Goal: Task Accomplishment & Management: Manage account settings

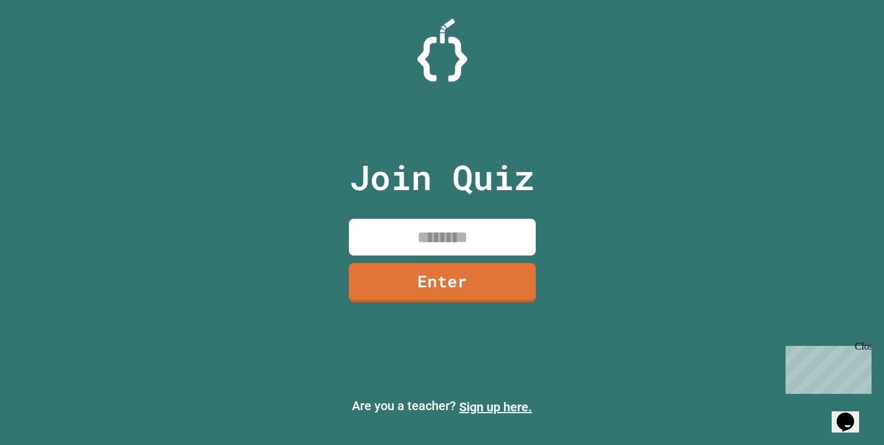
click at [501, 409] on link "Sign up here." at bounding box center [495, 406] width 73 height 15
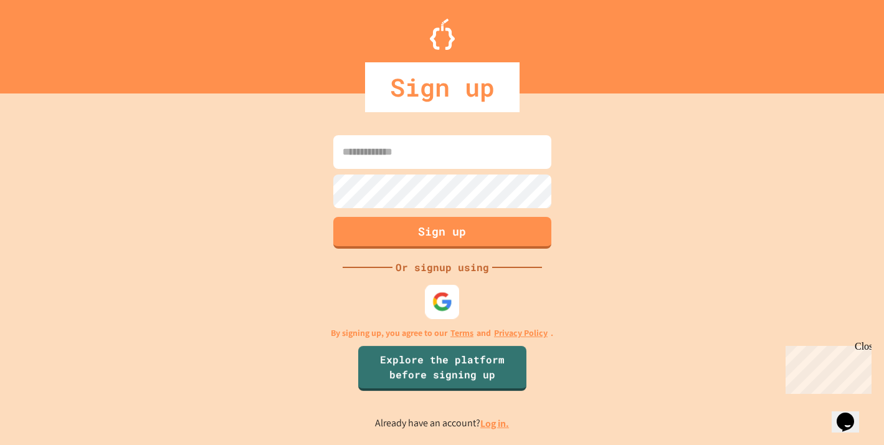
click at [446, 296] on img at bounding box center [442, 301] width 21 height 21
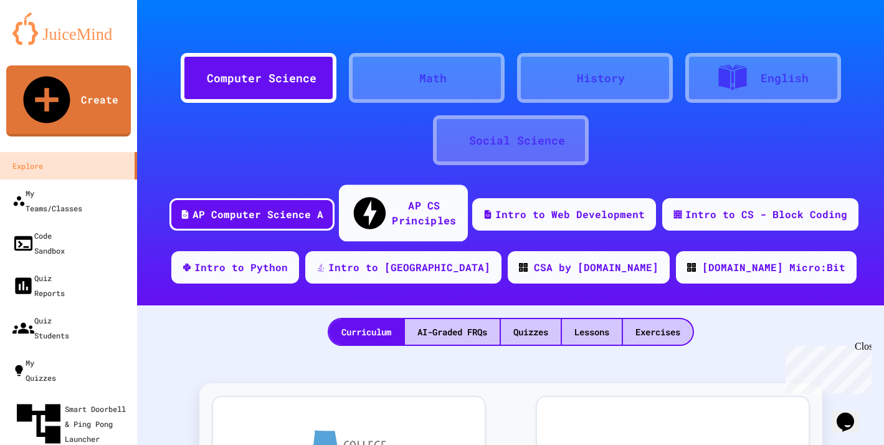
click at [396, 213] on div "AP CS Principles" at bounding box center [402, 213] width 129 height 57
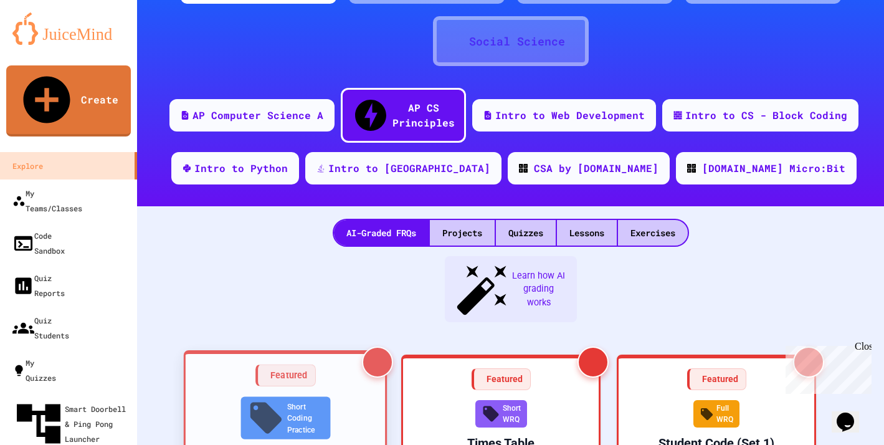
scroll to position [100, 0]
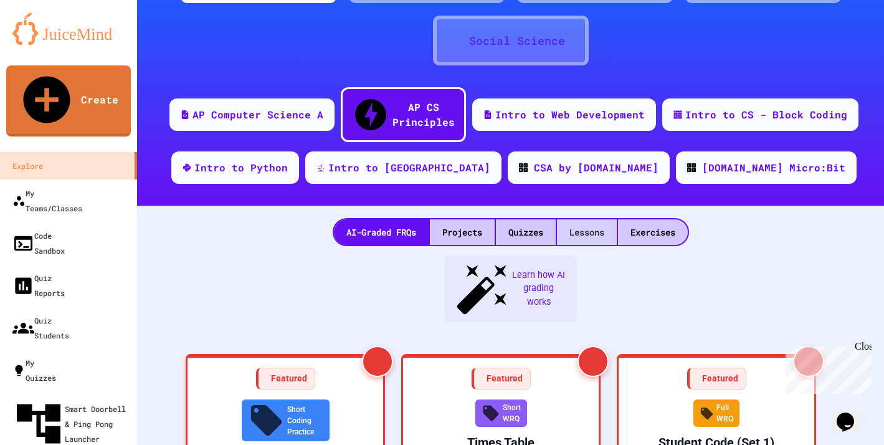
click at [594, 219] on div "Lessons" at bounding box center [587, 232] width 60 height 26
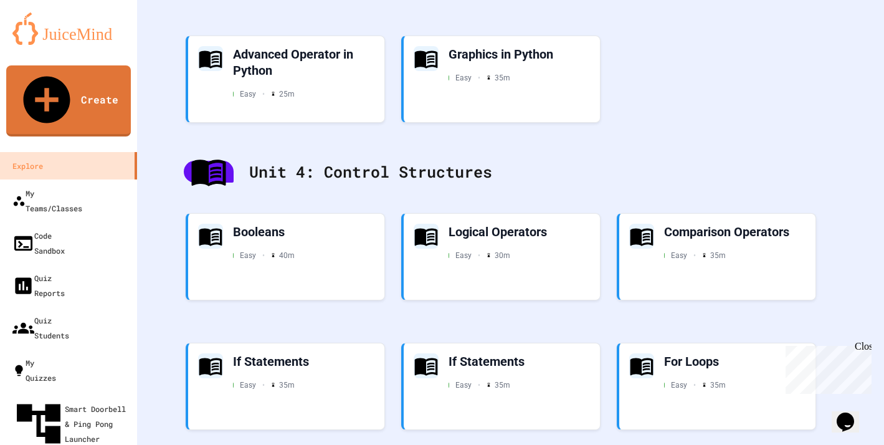
scroll to position [391, 0]
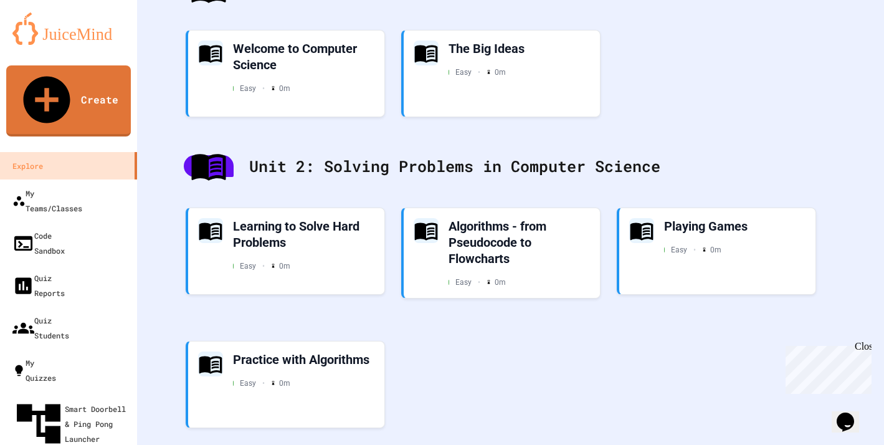
click at [704, 52] on div "Welcome to Computer Science Easy • 0 m The Big Ideas Easy • 0 m" at bounding box center [510, 77] width 678 height 117
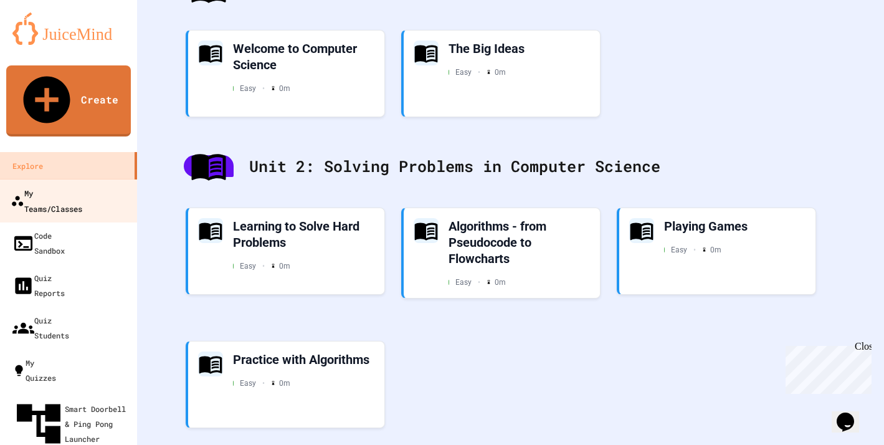
click at [82, 185] on div "My Teams/Classes" at bounding box center [47, 200] width 72 height 31
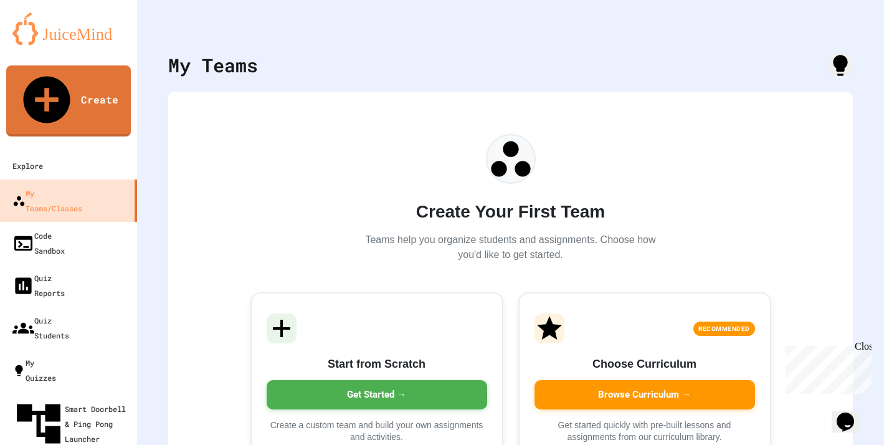
scroll to position [62, 0]
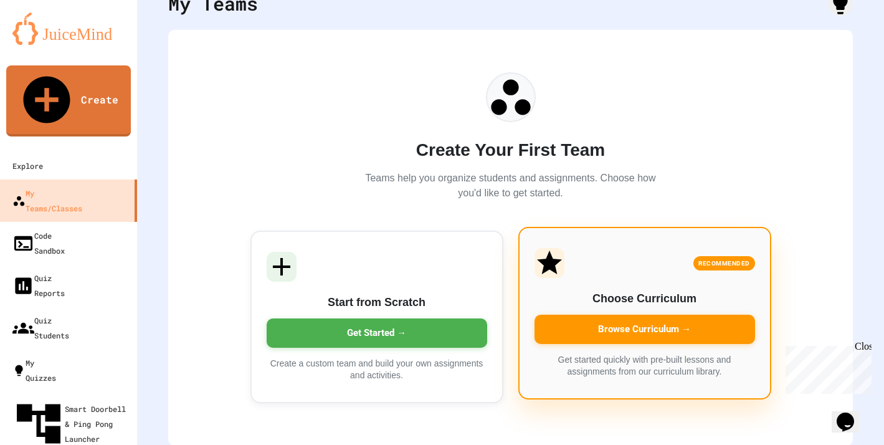
click at [620, 328] on div "Browse Curriculum →" at bounding box center [644, 328] width 220 height 29
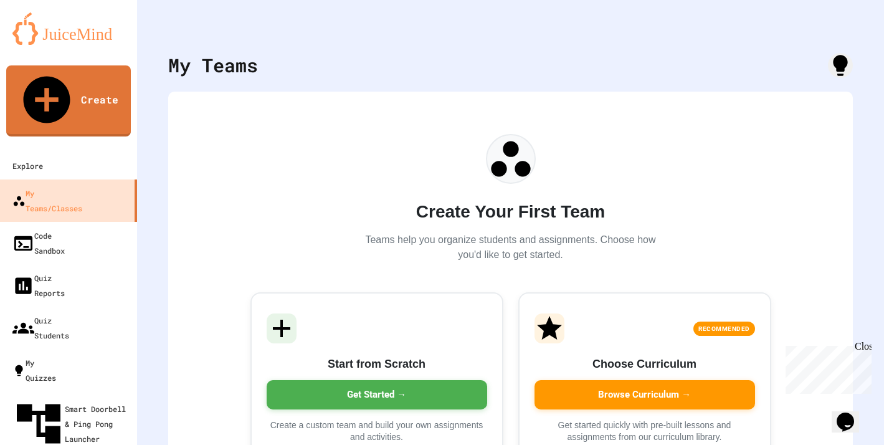
click at [849, 34] on icon "My Account" at bounding box center [855, 40] width 12 height 12
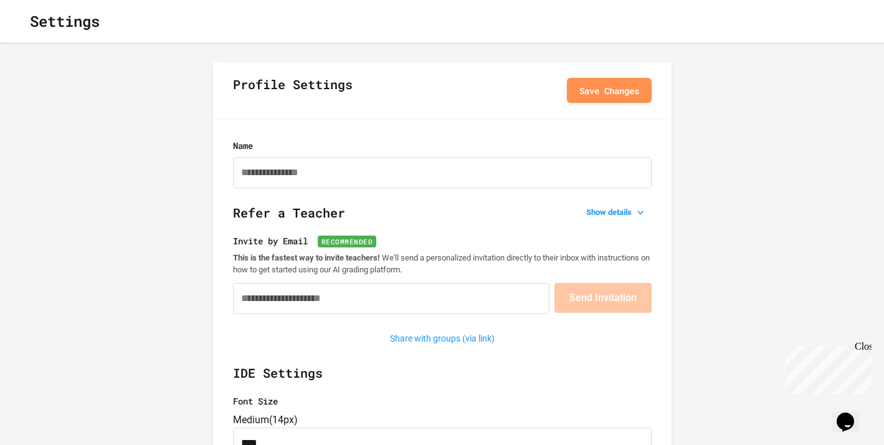
type input "**********"
click at [20, 21] on icon "button" at bounding box center [20, 21] width 0 height 0
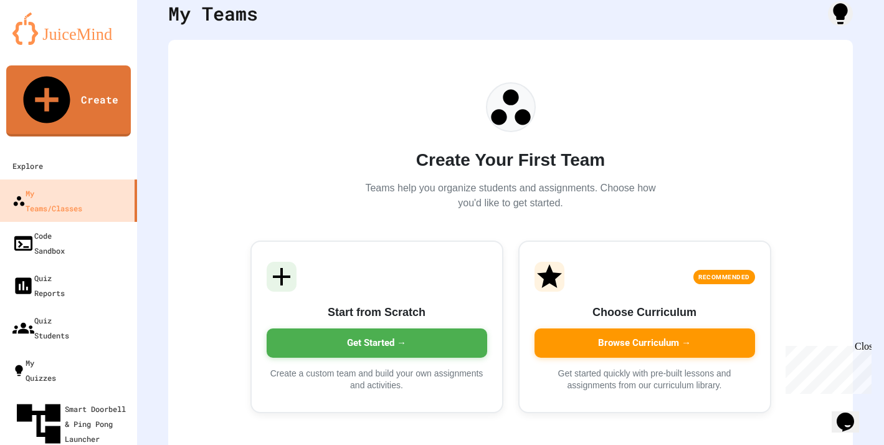
scroll to position [55, 0]
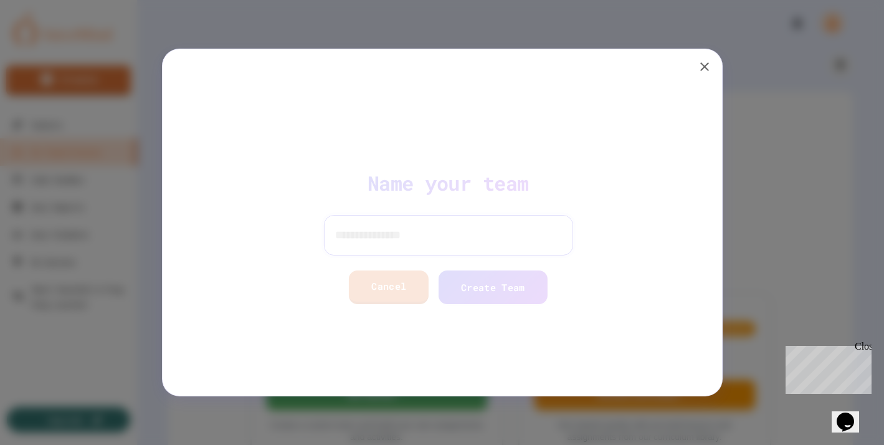
click at [420, 237] on input at bounding box center [442, 235] width 249 height 40
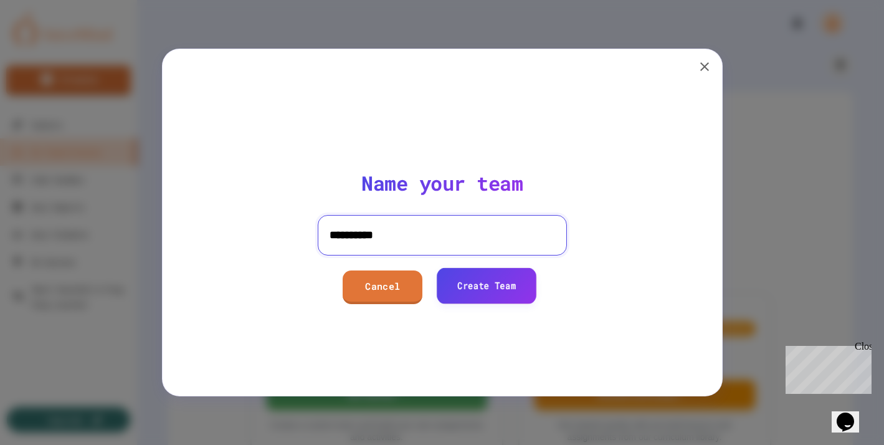
type input "**********"
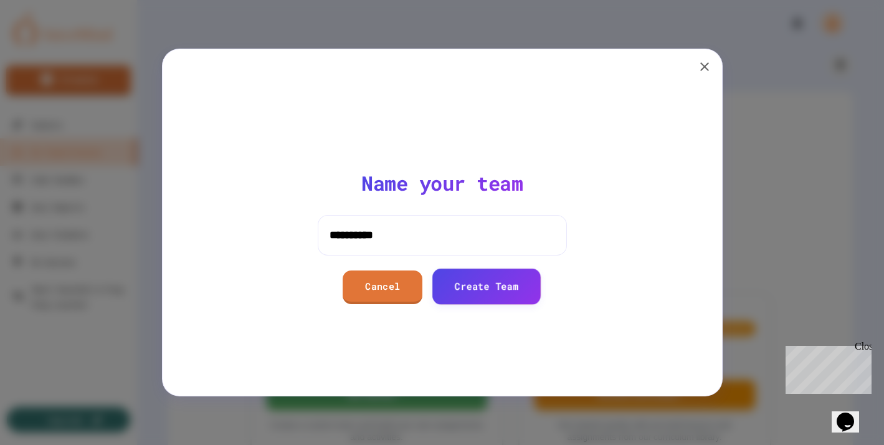
click at [485, 287] on link "Create Team" at bounding box center [486, 285] width 108 height 35
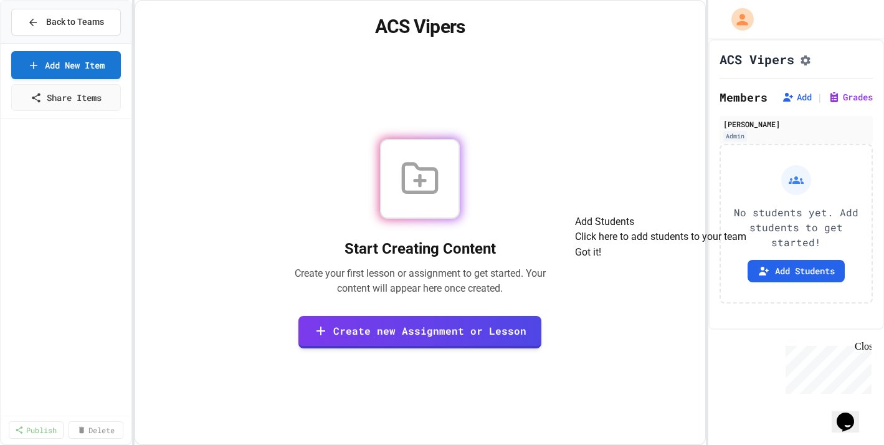
click at [601, 260] on button "Got it!" at bounding box center [588, 252] width 26 height 15
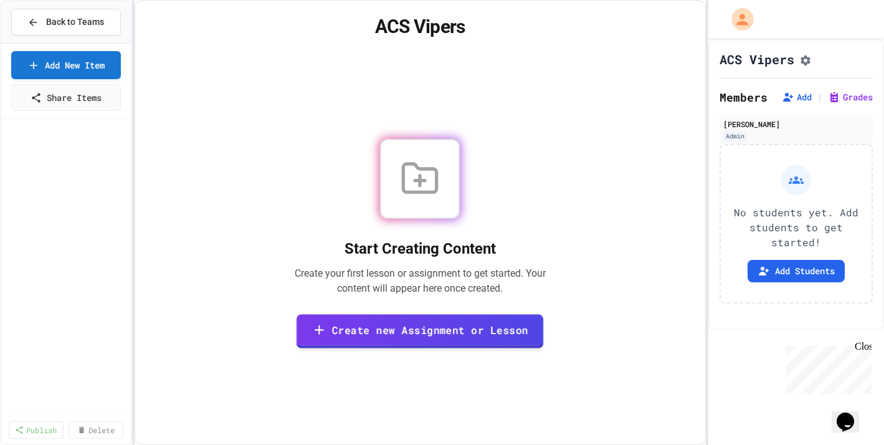
click at [500, 321] on link "Create new Assignment or Lesson" at bounding box center [419, 331] width 247 height 34
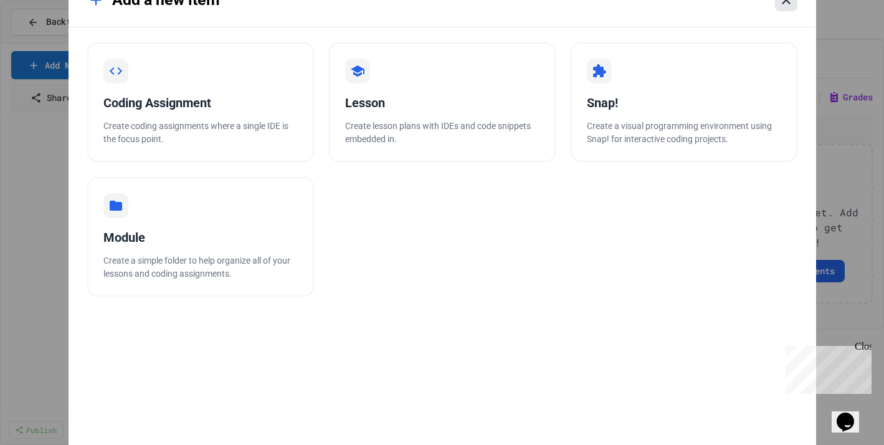
click at [781, 6] on icon at bounding box center [785, 0] width 15 height 15
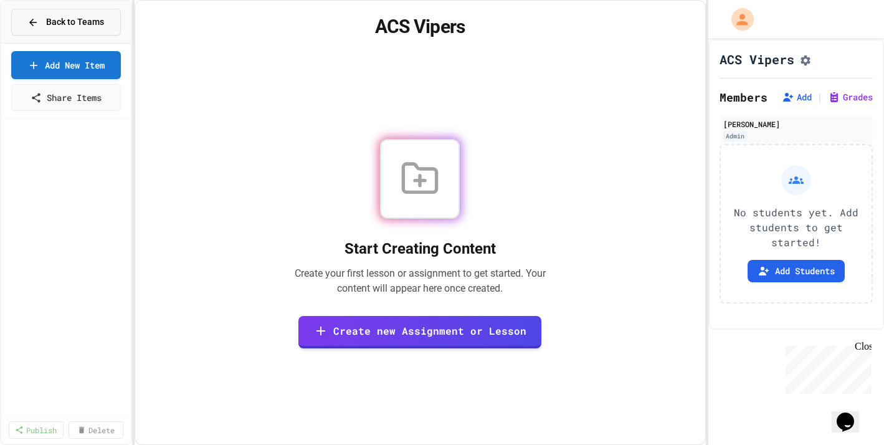
click at [55, 27] on span "Back to Teams" at bounding box center [75, 22] width 58 height 13
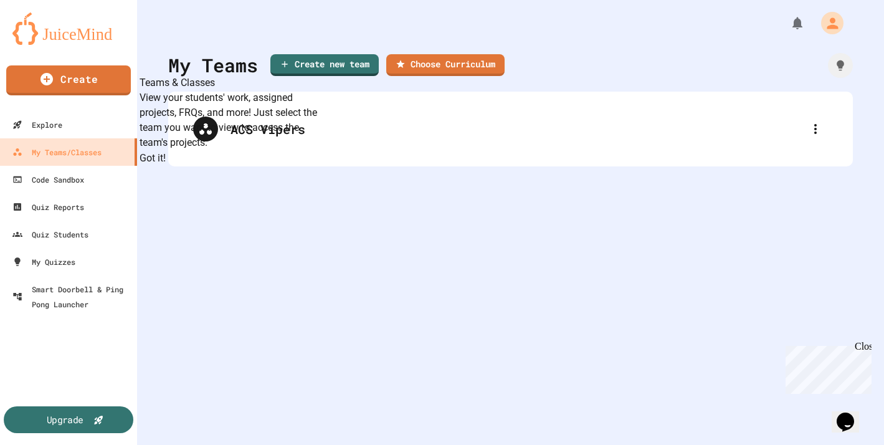
click at [62, 418] on div "Upgrade" at bounding box center [65, 419] width 37 height 14
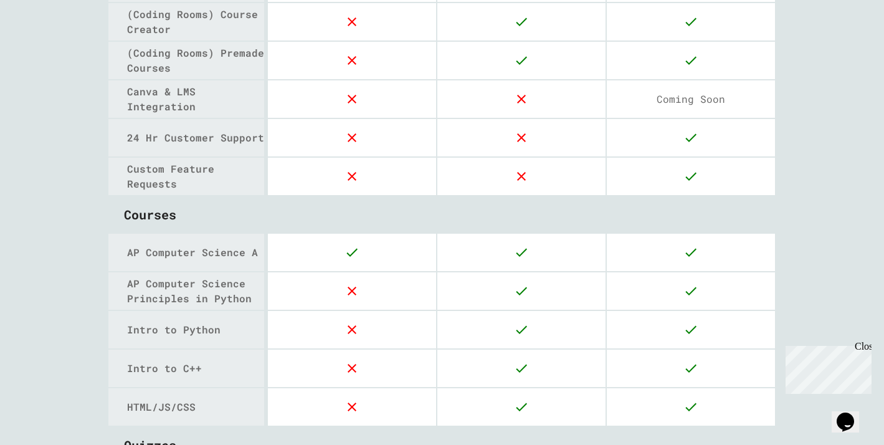
scroll to position [1331, 0]
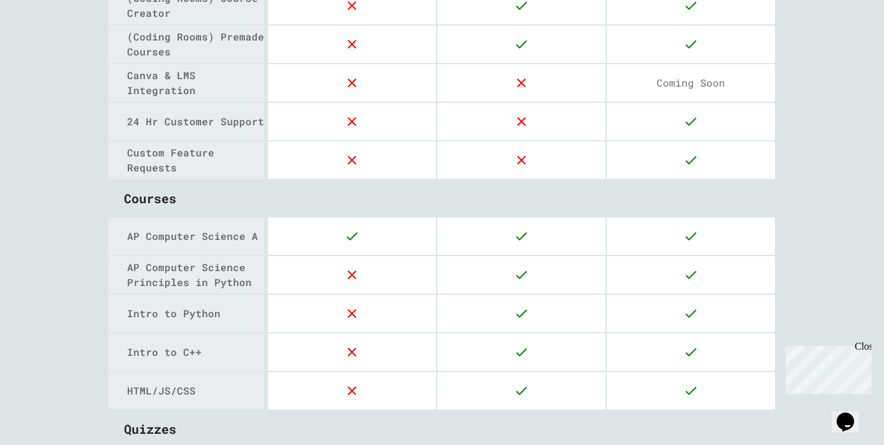
click at [245, 235] on div "AP Computer Science A" at bounding box center [195, 236] width 137 height 15
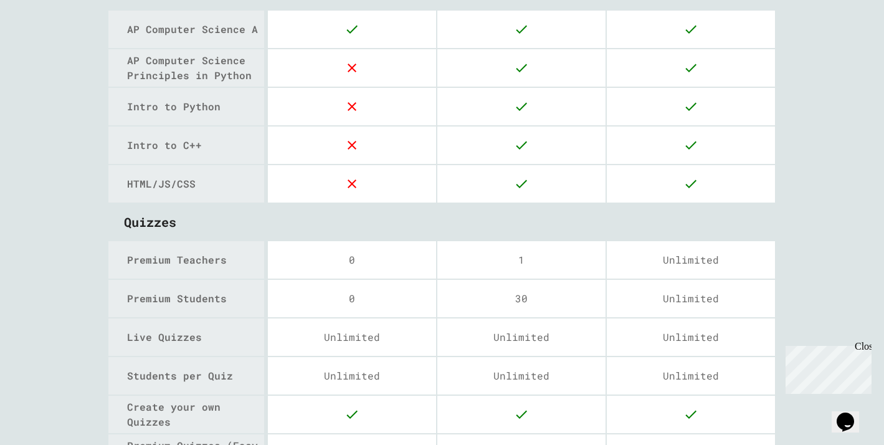
scroll to position [1774, 0]
